Goal: Use online tool/utility: Utilize a website feature to perform a specific function

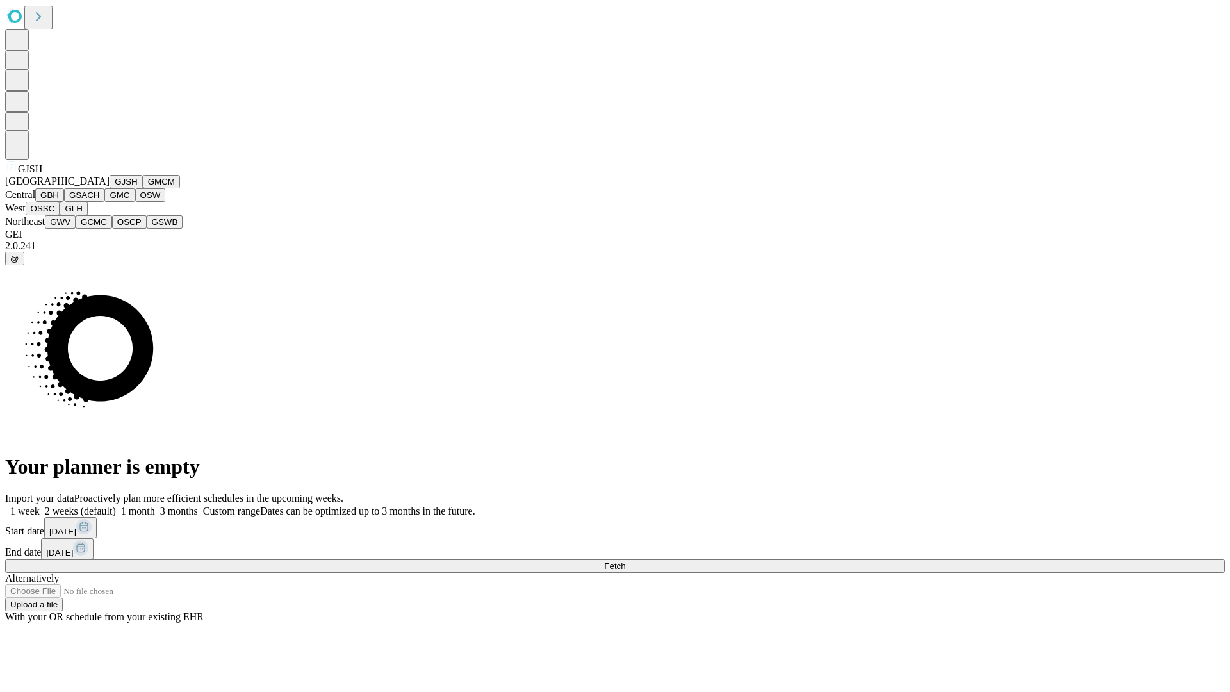
click at [110, 188] on button "GJSH" at bounding box center [126, 181] width 33 height 13
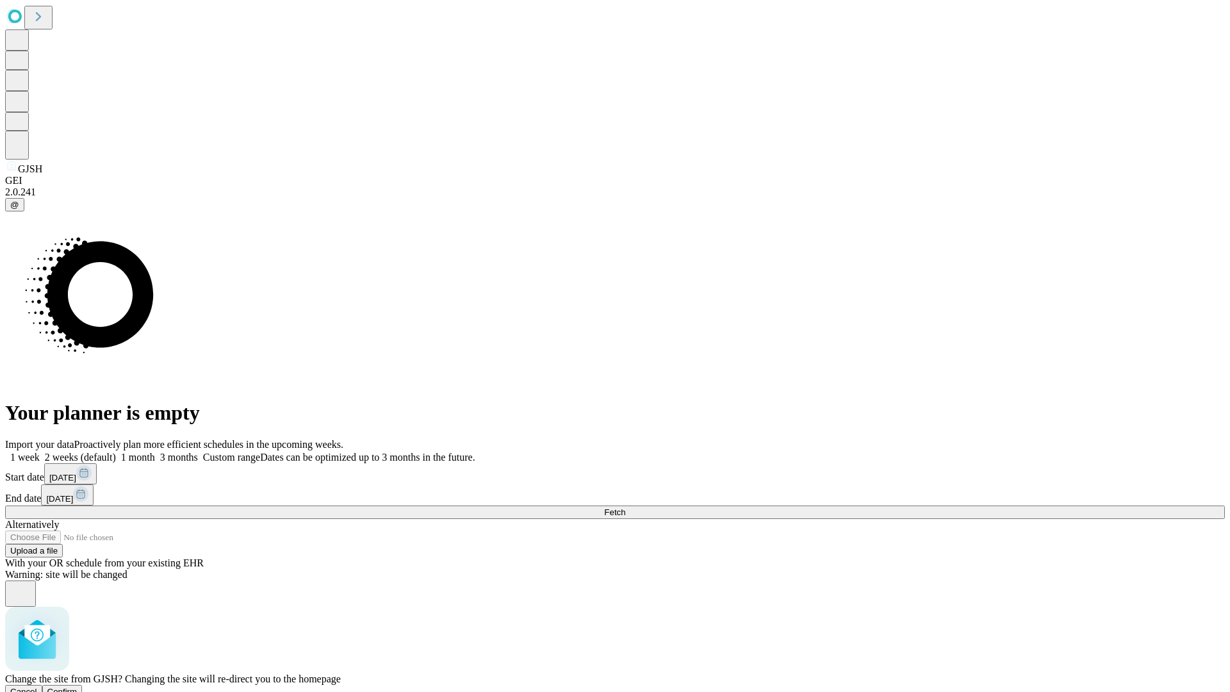
click at [77, 687] on span "Confirm" at bounding box center [62, 692] width 30 height 10
click at [116, 451] on label "2 weeks (default)" at bounding box center [78, 456] width 76 height 11
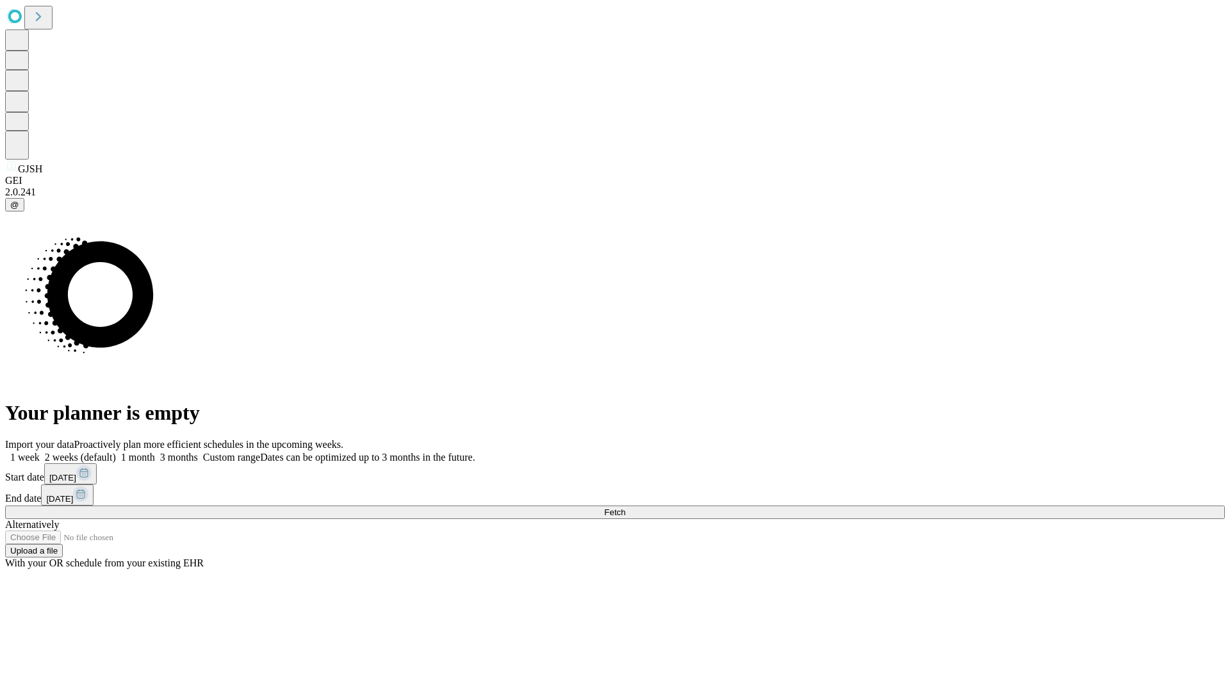
click at [625, 507] on span "Fetch" at bounding box center [614, 512] width 21 height 10
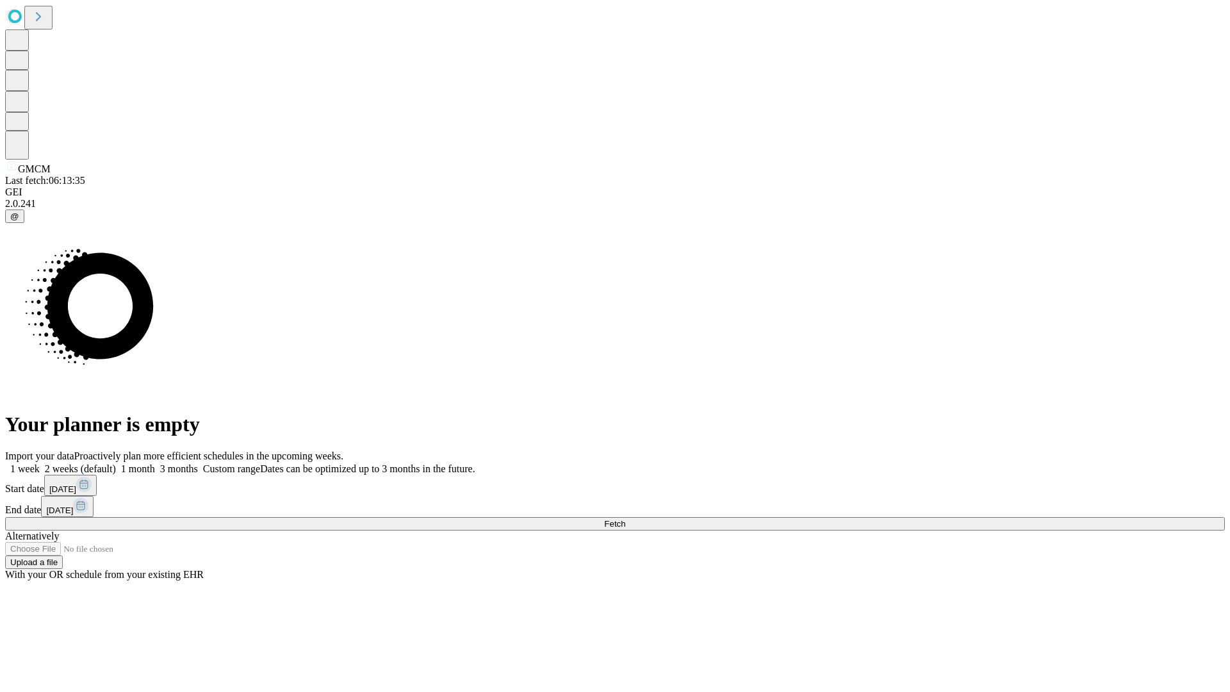
click at [625, 519] on span "Fetch" at bounding box center [614, 524] width 21 height 10
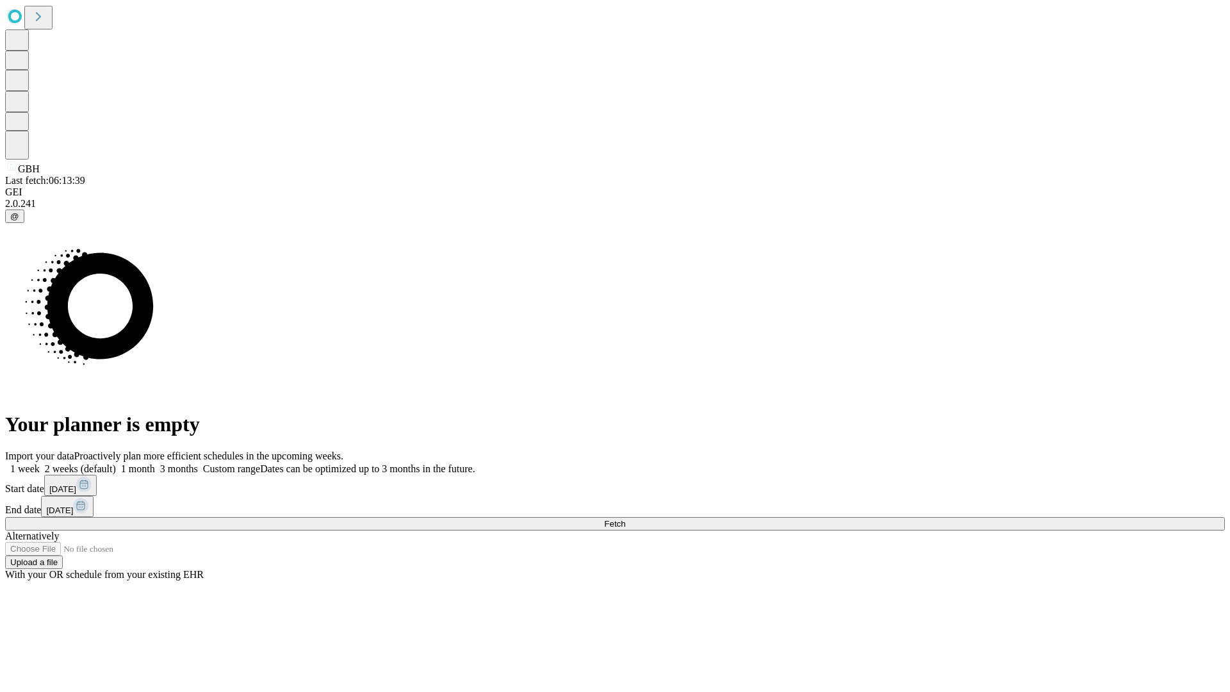
click at [625, 519] on span "Fetch" at bounding box center [614, 524] width 21 height 10
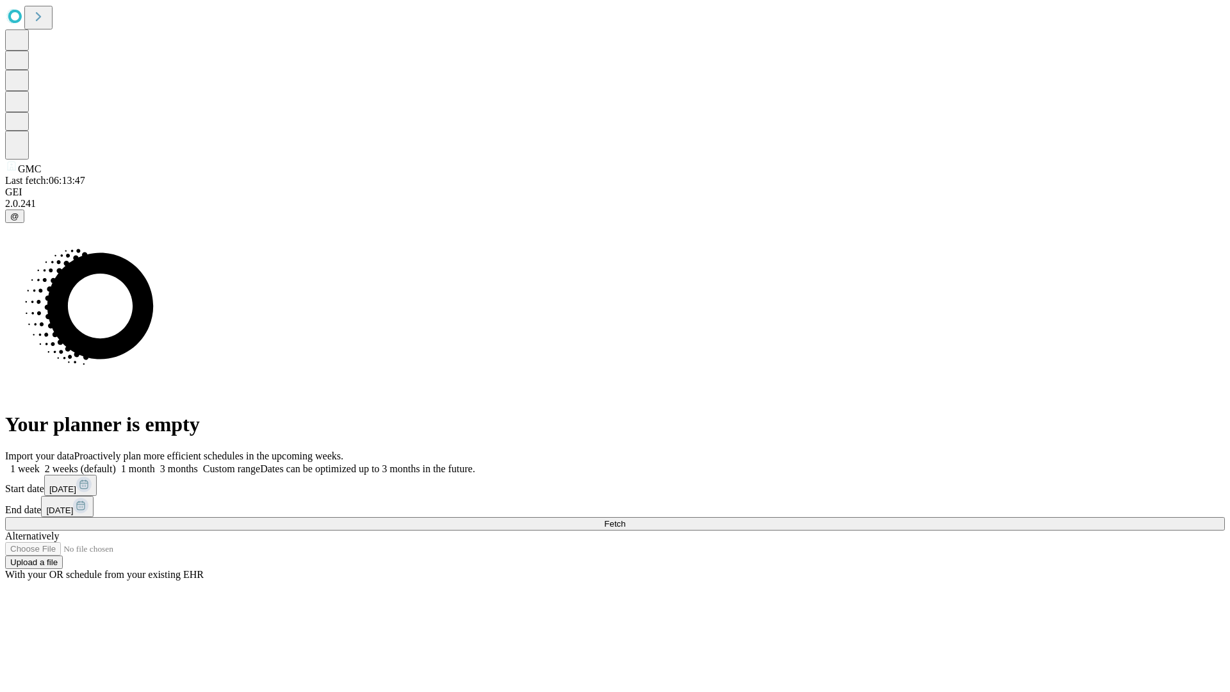
click at [116, 463] on label "2 weeks (default)" at bounding box center [78, 468] width 76 height 11
click at [625, 519] on span "Fetch" at bounding box center [614, 524] width 21 height 10
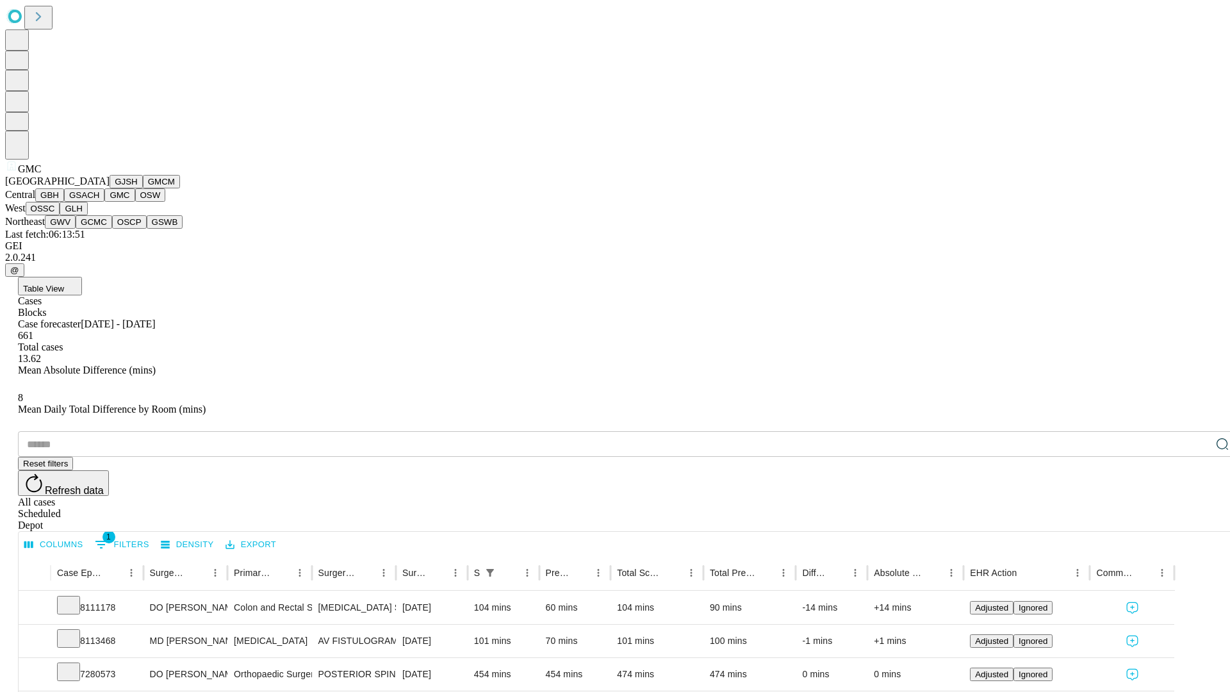
click at [135, 202] on button "OSW" at bounding box center [150, 194] width 31 height 13
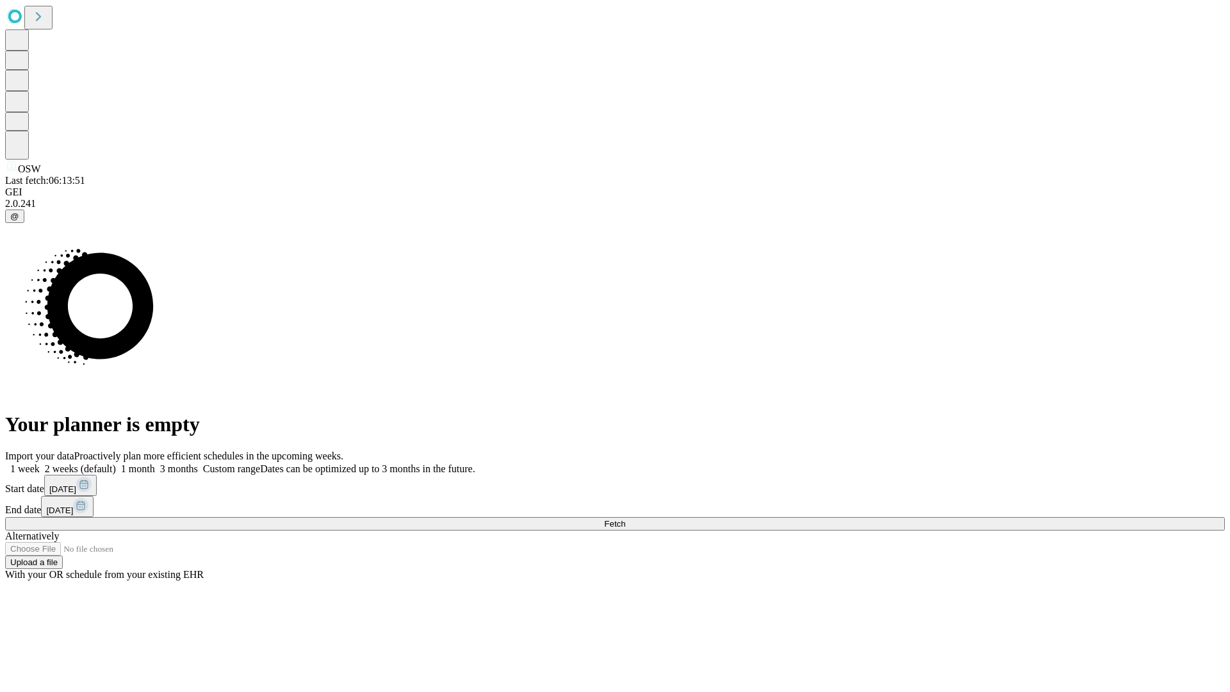
click at [116, 463] on label "2 weeks (default)" at bounding box center [78, 468] width 76 height 11
click at [625, 519] on span "Fetch" at bounding box center [614, 524] width 21 height 10
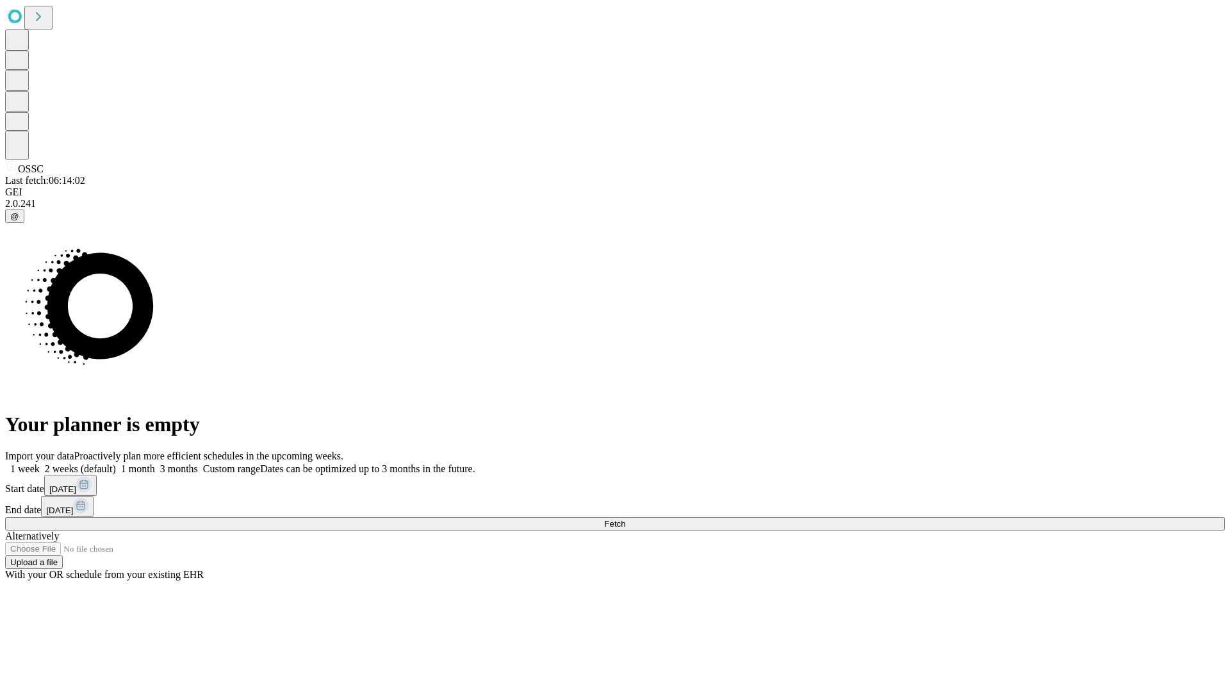
click at [116, 463] on label "2 weeks (default)" at bounding box center [78, 468] width 76 height 11
click at [625, 519] on span "Fetch" at bounding box center [614, 524] width 21 height 10
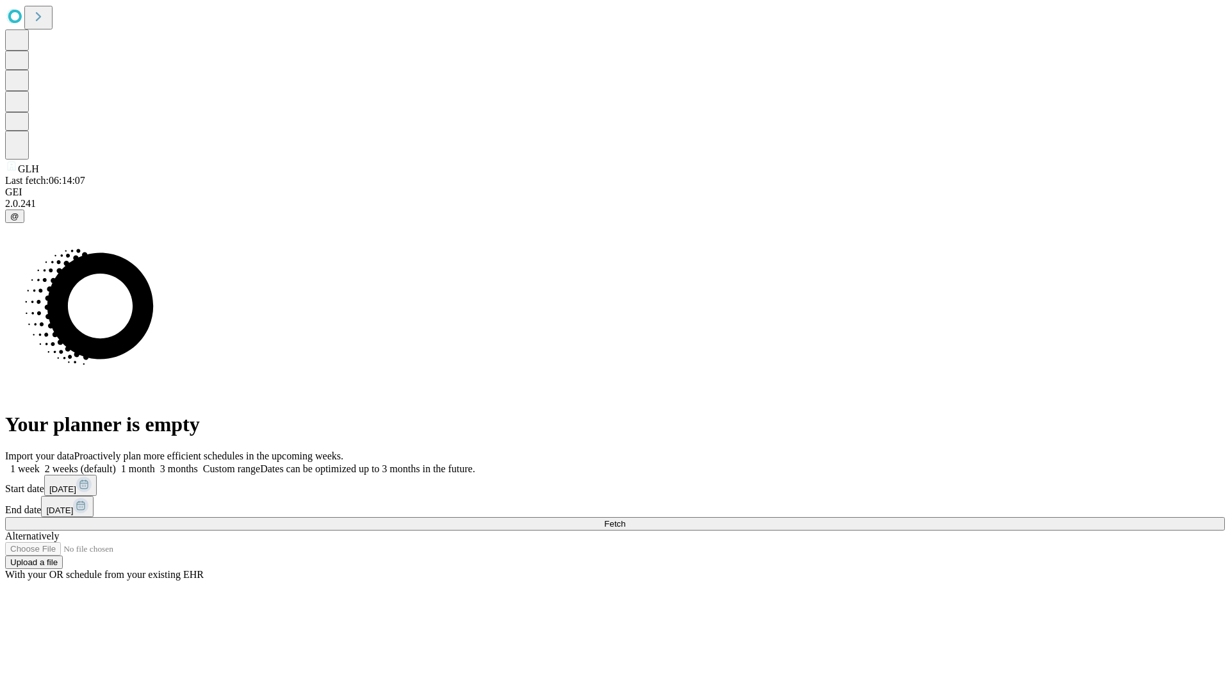
click at [625, 519] on span "Fetch" at bounding box center [614, 524] width 21 height 10
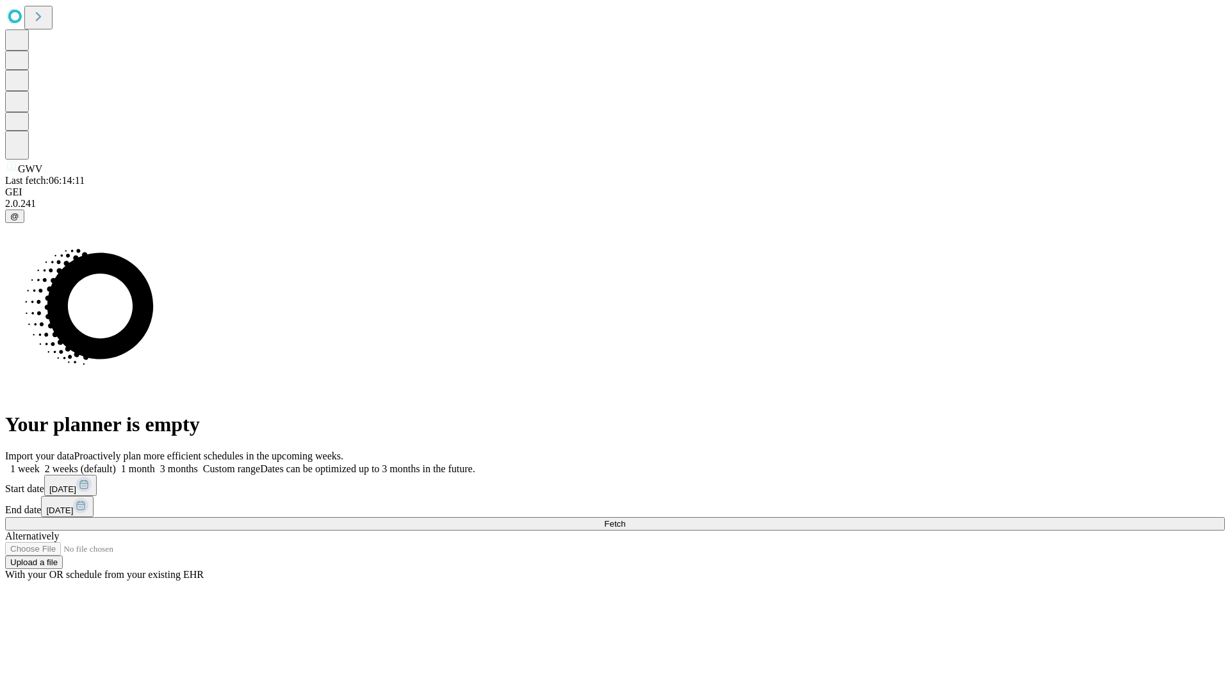
click at [116, 463] on label "2 weeks (default)" at bounding box center [78, 468] width 76 height 11
click at [625, 519] on span "Fetch" at bounding box center [614, 524] width 21 height 10
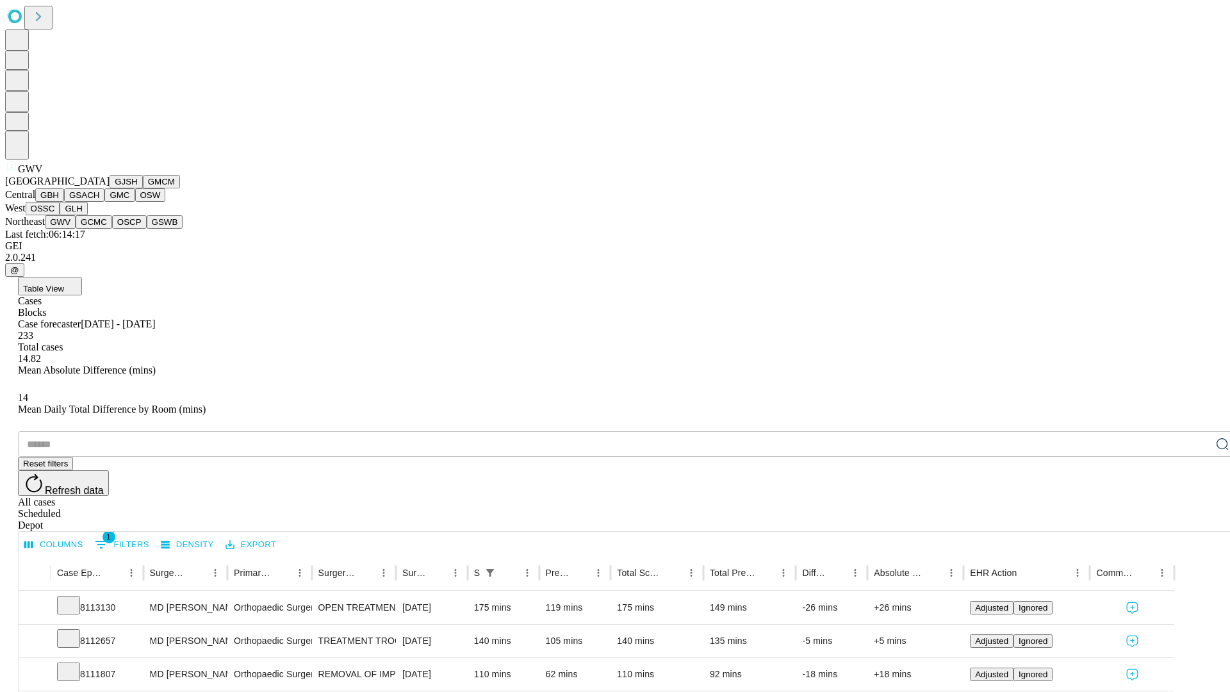
click at [99, 229] on button "GCMC" at bounding box center [94, 221] width 37 height 13
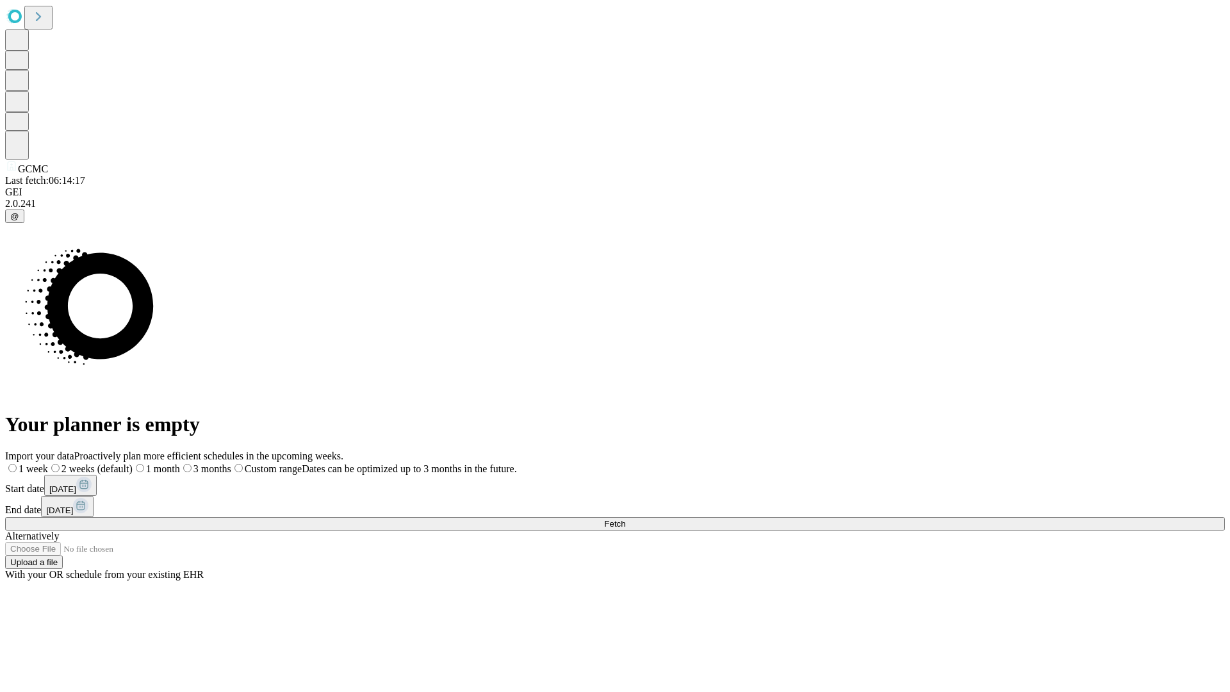
click at [133, 463] on label "2 weeks (default)" at bounding box center [90, 468] width 85 height 11
click at [625, 519] on span "Fetch" at bounding box center [614, 524] width 21 height 10
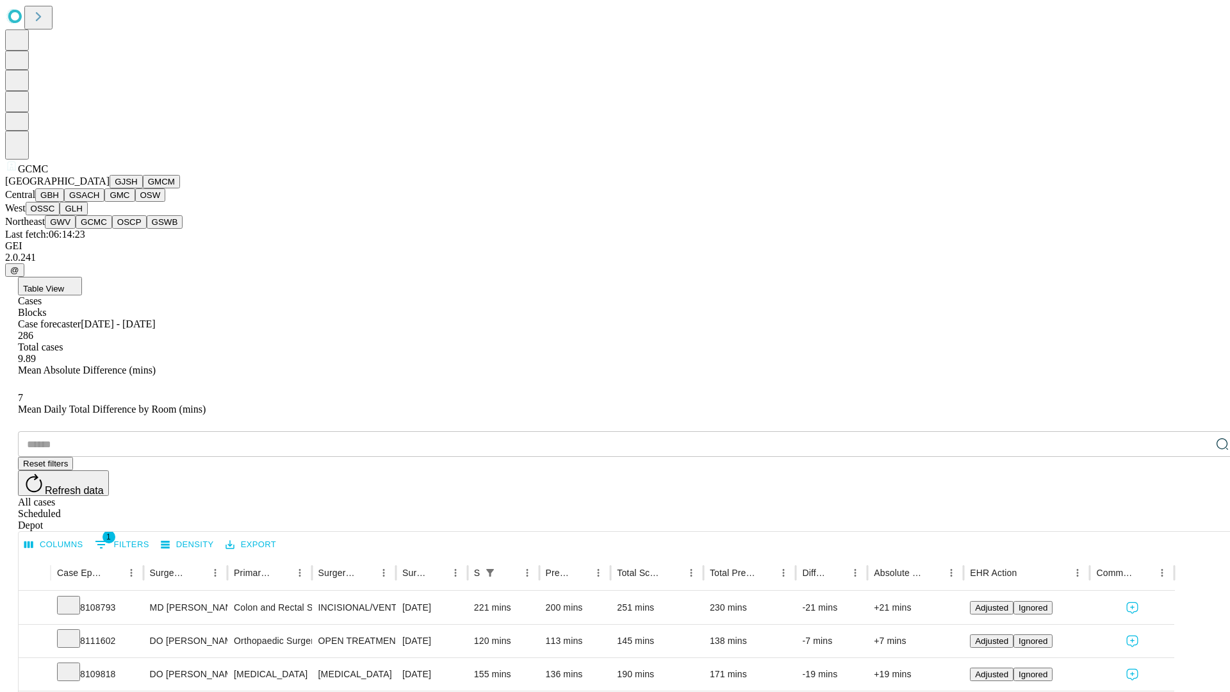
click at [112, 229] on button "OSCP" at bounding box center [129, 221] width 35 height 13
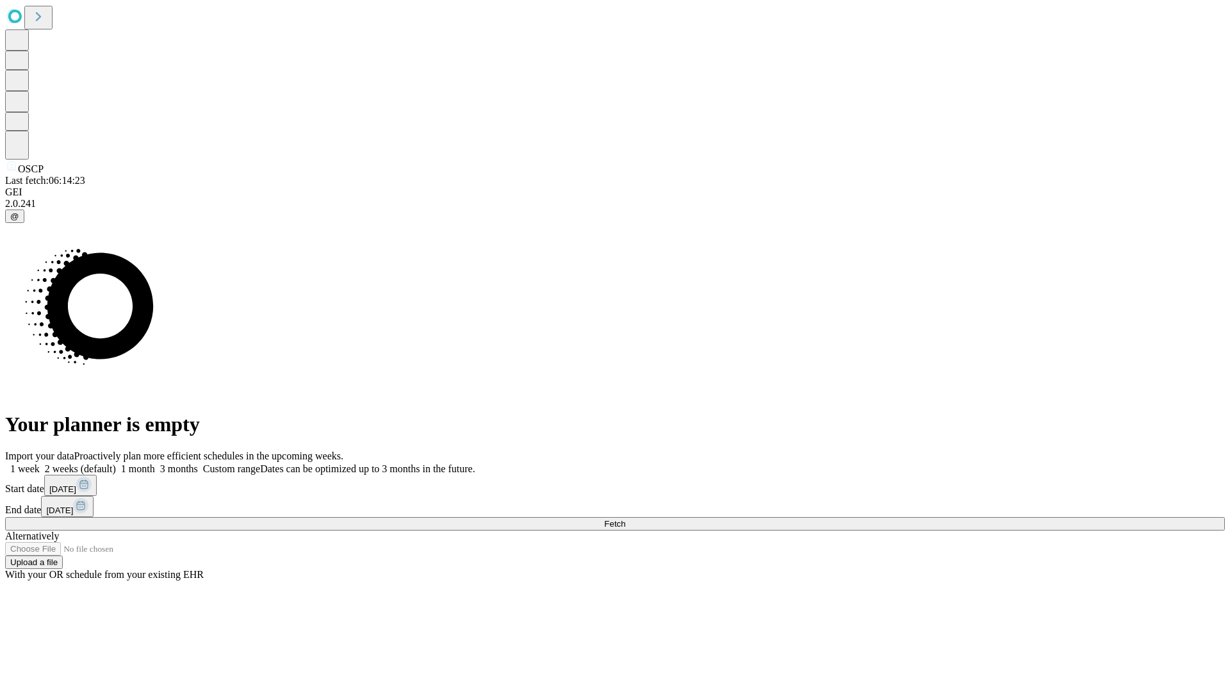
click at [116, 463] on label "2 weeks (default)" at bounding box center [78, 468] width 76 height 11
click at [625, 519] on span "Fetch" at bounding box center [614, 524] width 21 height 10
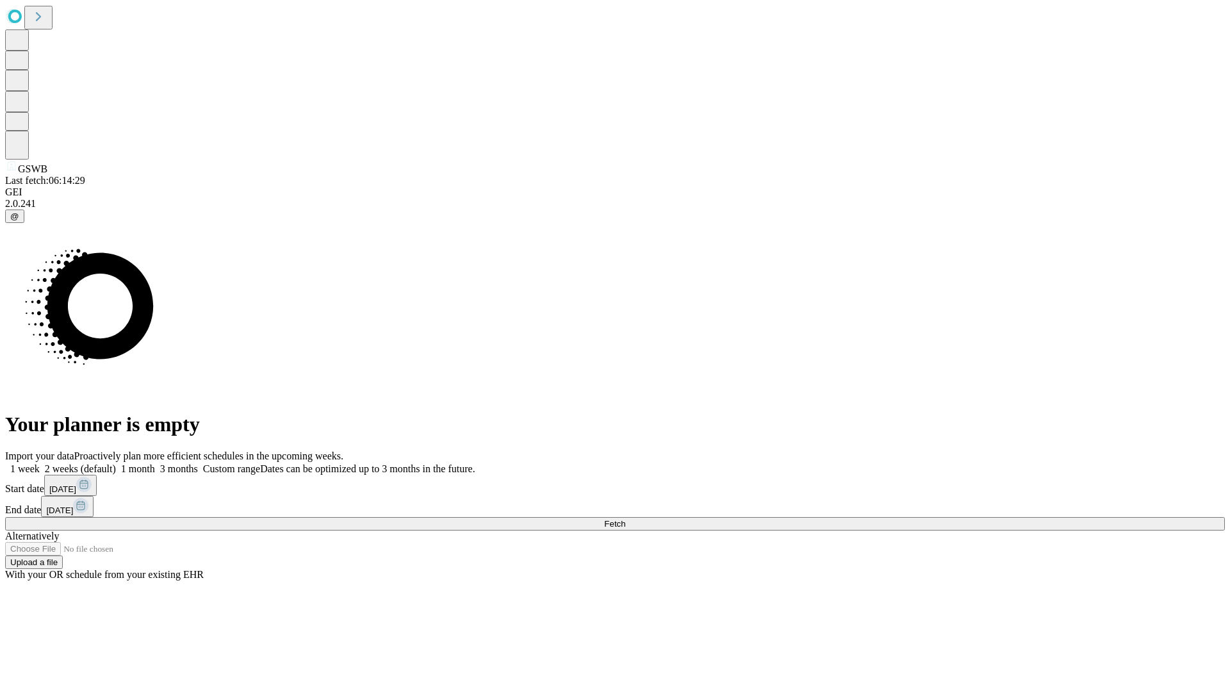
click at [625, 519] on span "Fetch" at bounding box center [614, 524] width 21 height 10
